Goal: Task Accomplishment & Management: Use online tool/utility

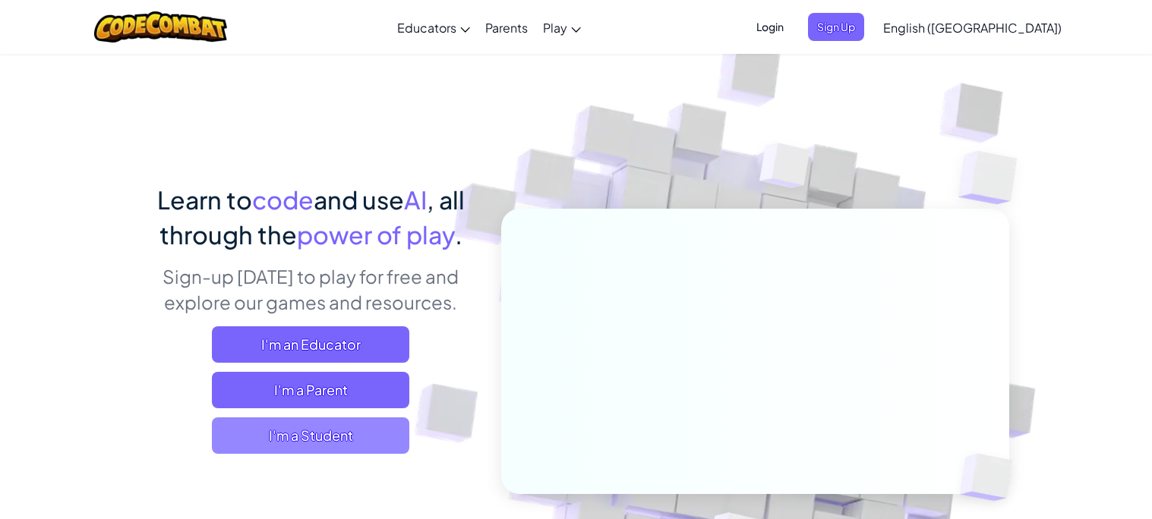
click at [364, 433] on span "I'm a Student" at bounding box center [310, 436] width 197 height 36
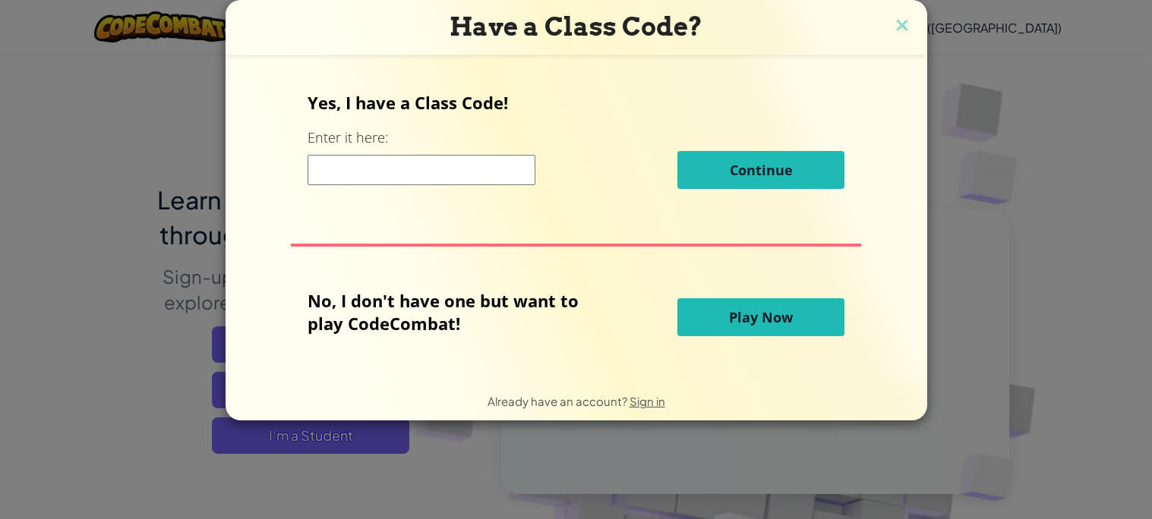
click at [708, 316] on button "Play Now" at bounding box center [760, 317] width 167 height 38
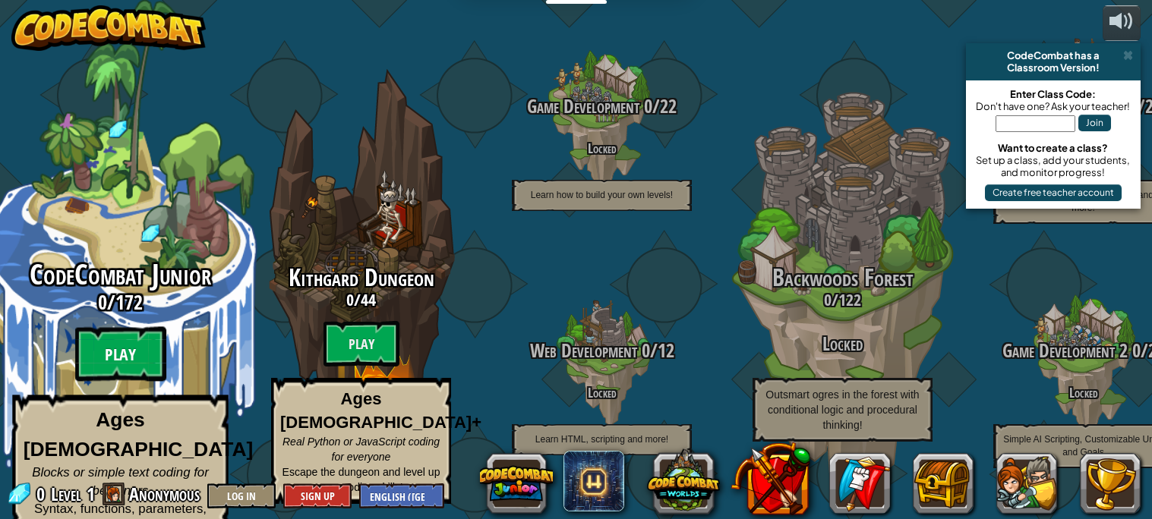
click at [89, 363] on btn "Play" at bounding box center [120, 354] width 91 height 55
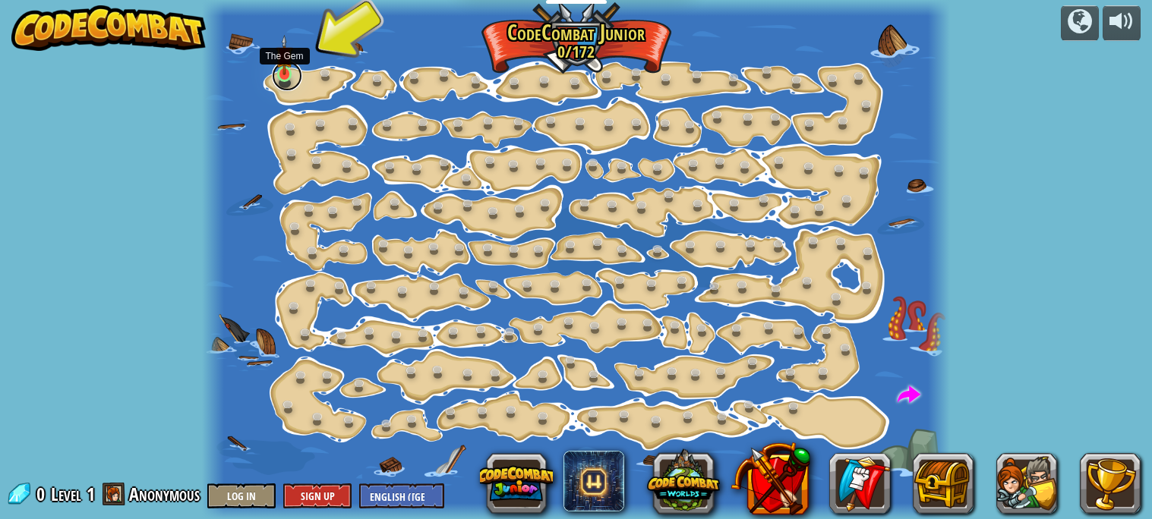
click at [278, 78] on link at bounding box center [287, 76] width 30 height 30
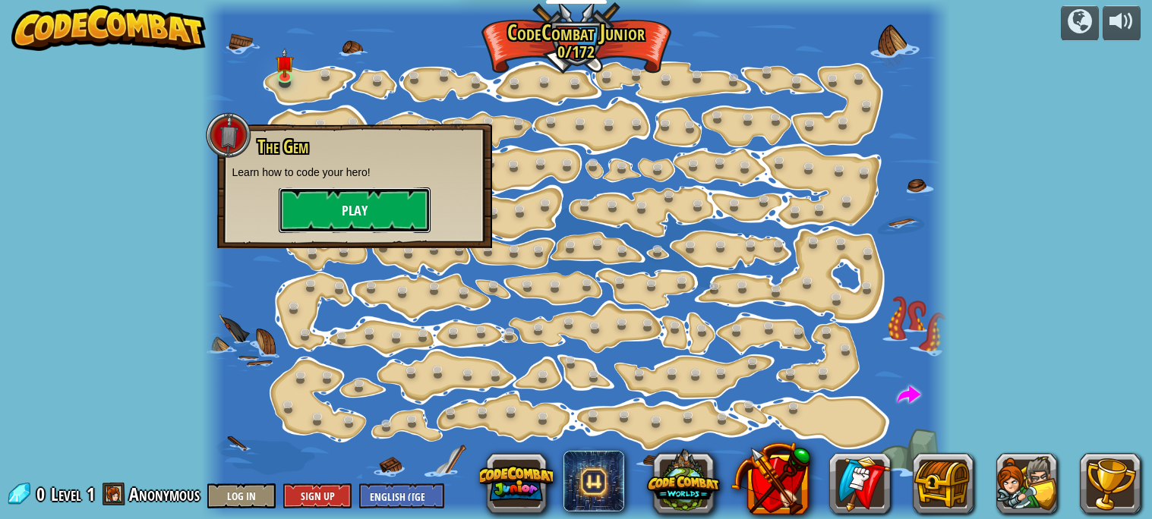
click at [286, 210] on button "Play" at bounding box center [355, 211] width 152 height 46
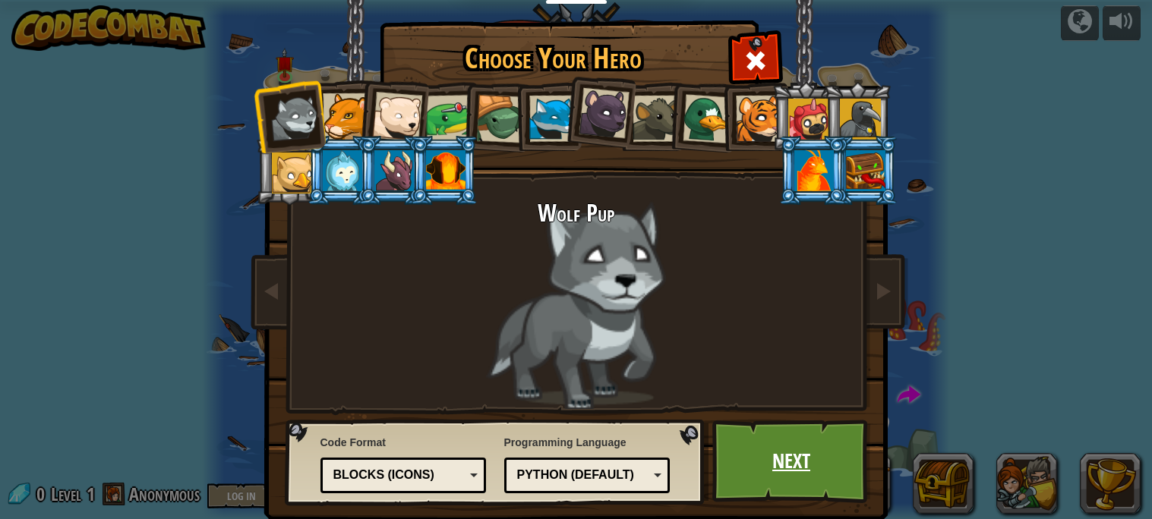
click at [824, 465] on link "Next" at bounding box center [791, 462] width 159 height 84
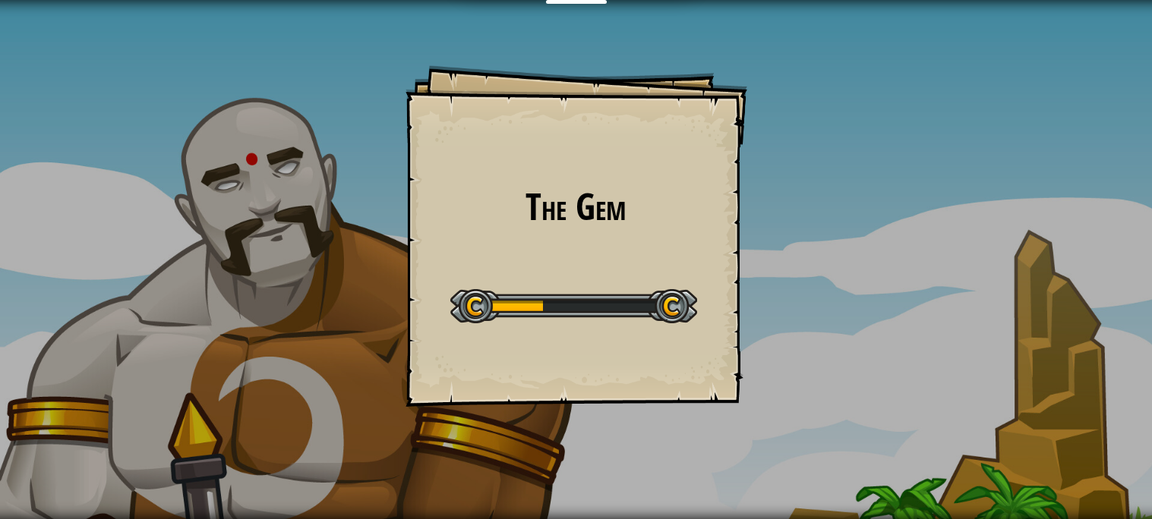
click at [584, 323] on div "Start Level" at bounding box center [573, 304] width 247 height 61
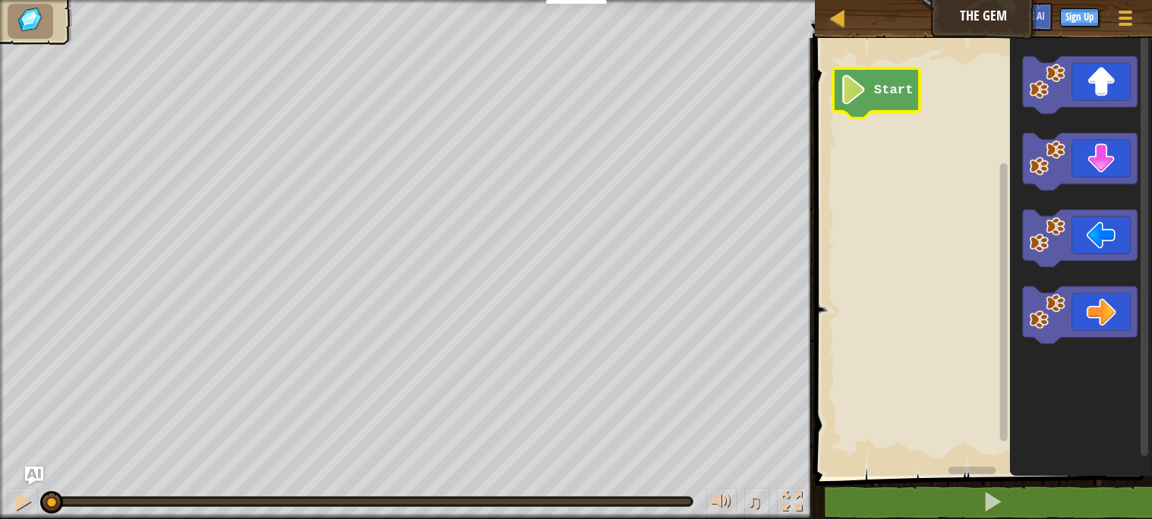
click at [852, 102] on image "Blockly Workspace" at bounding box center [854, 90] width 28 height 30
click at [843, 148] on rect "Blockly Workspace" at bounding box center [981, 253] width 342 height 446
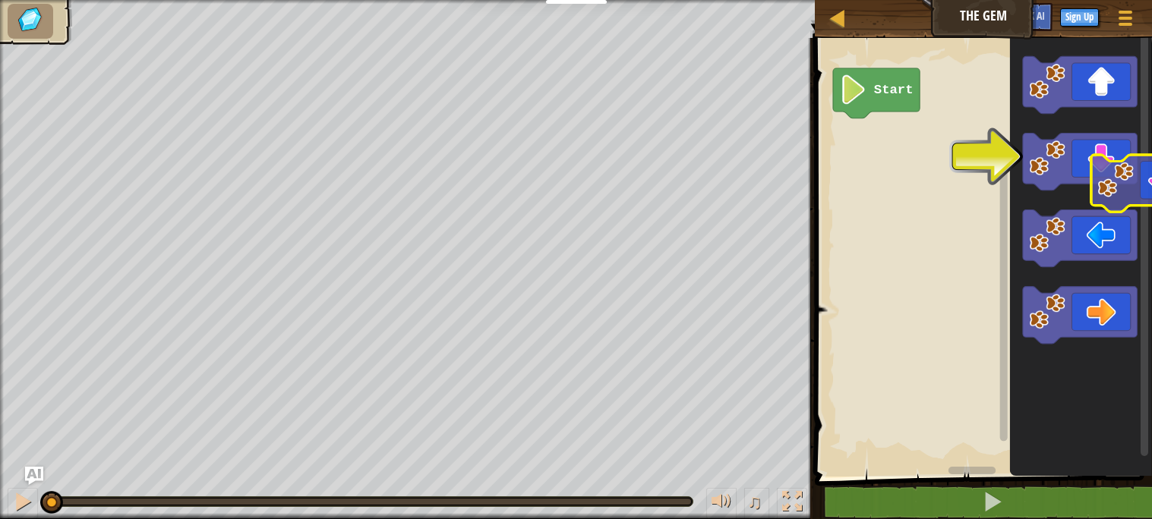
click at [1136, 181] on icon "Blockly Workspace" at bounding box center [1080, 162] width 115 height 57
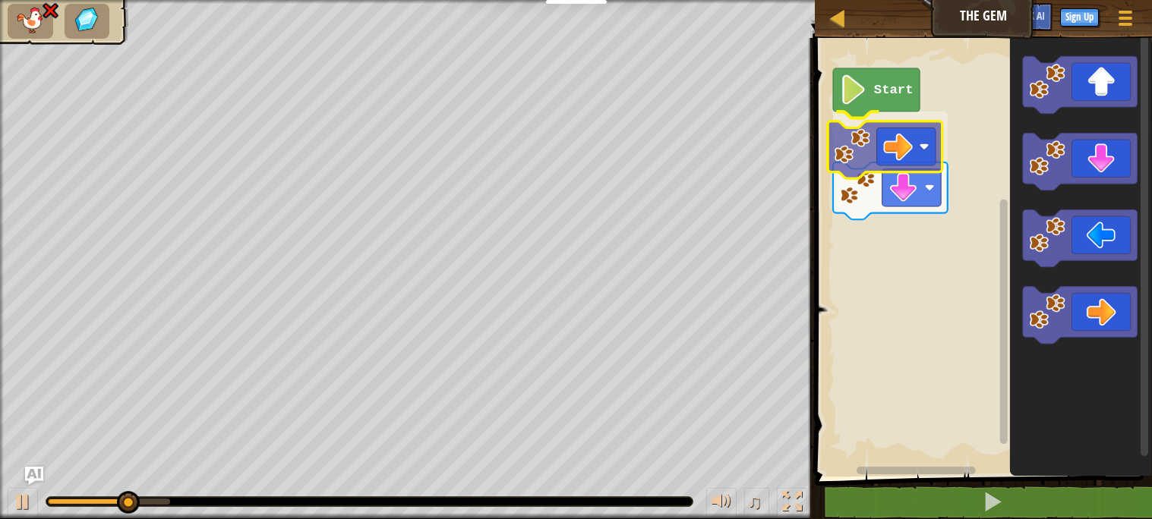
click at [896, 137] on div "Start" at bounding box center [981, 253] width 342 height 446
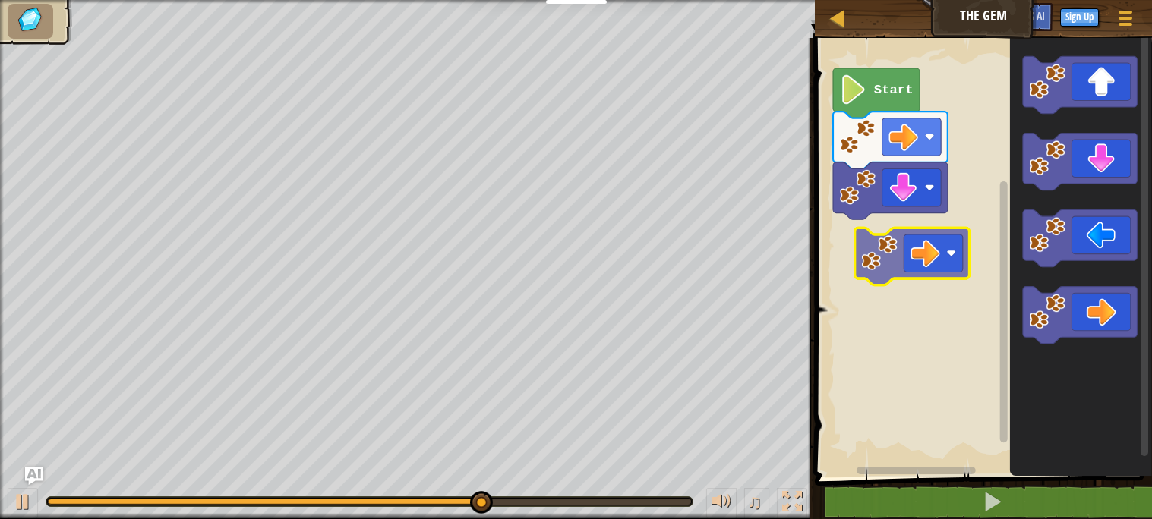
click at [903, 234] on div "Start" at bounding box center [981, 253] width 342 height 446
